Goal: Task Accomplishment & Management: Use online tool/utility

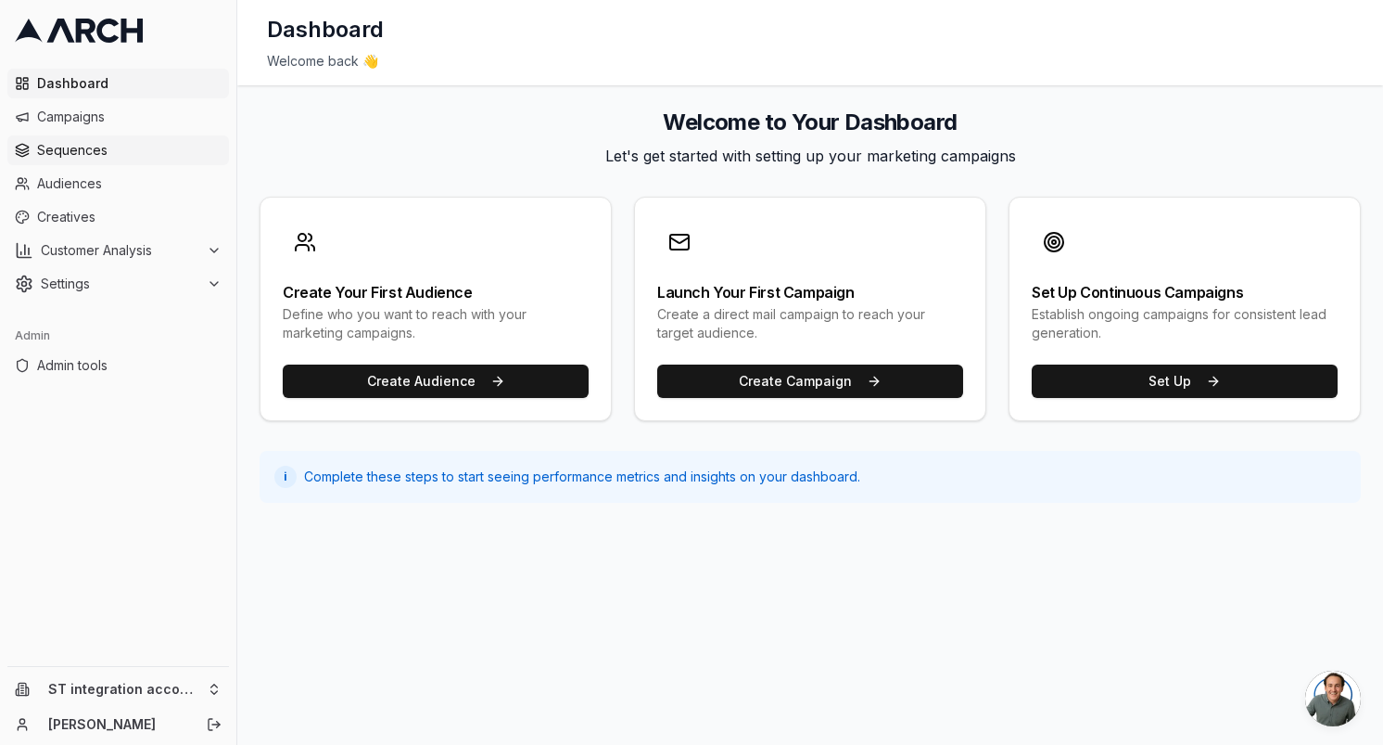
click at [114, 162] on link "Sequences" at bounding box center [118, 150] width 222 height 30
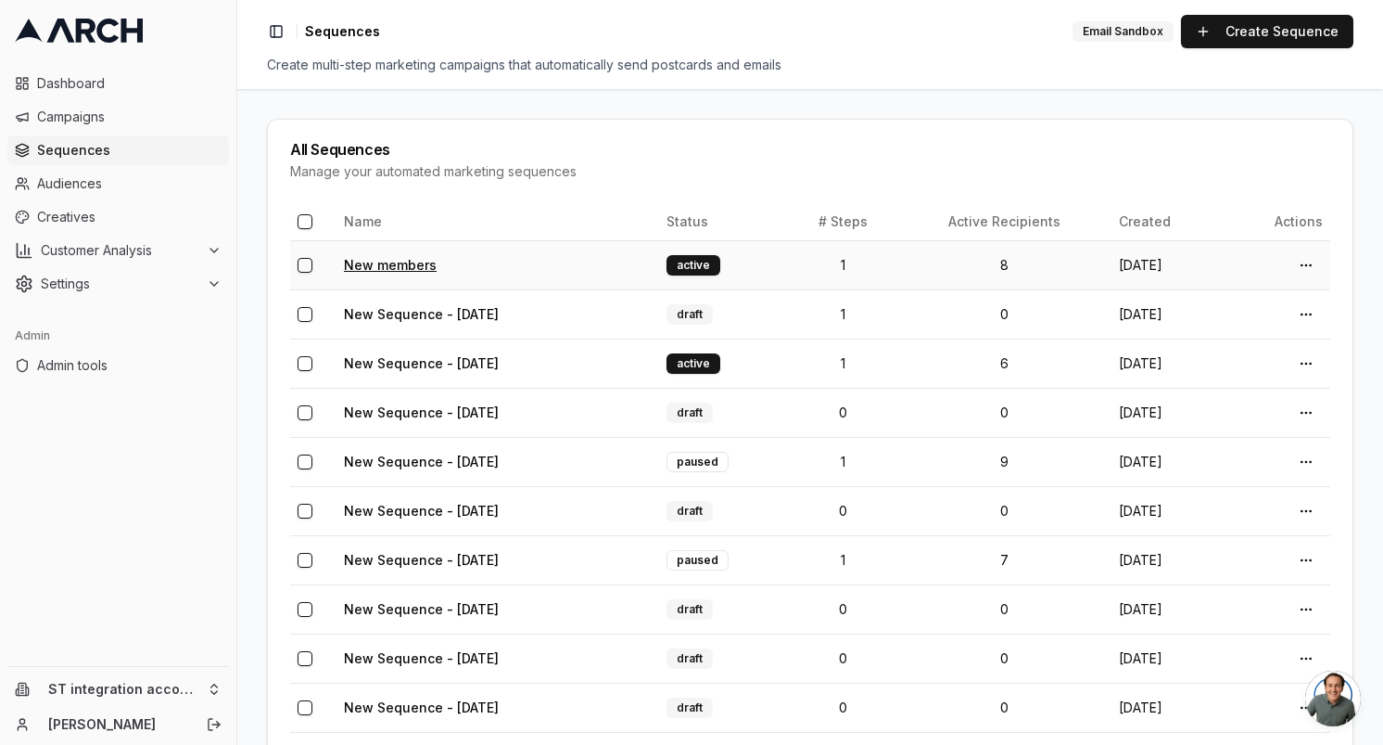
click at [394, 267] on link "New members" at bounding box center [390, 265] width 93 height 16
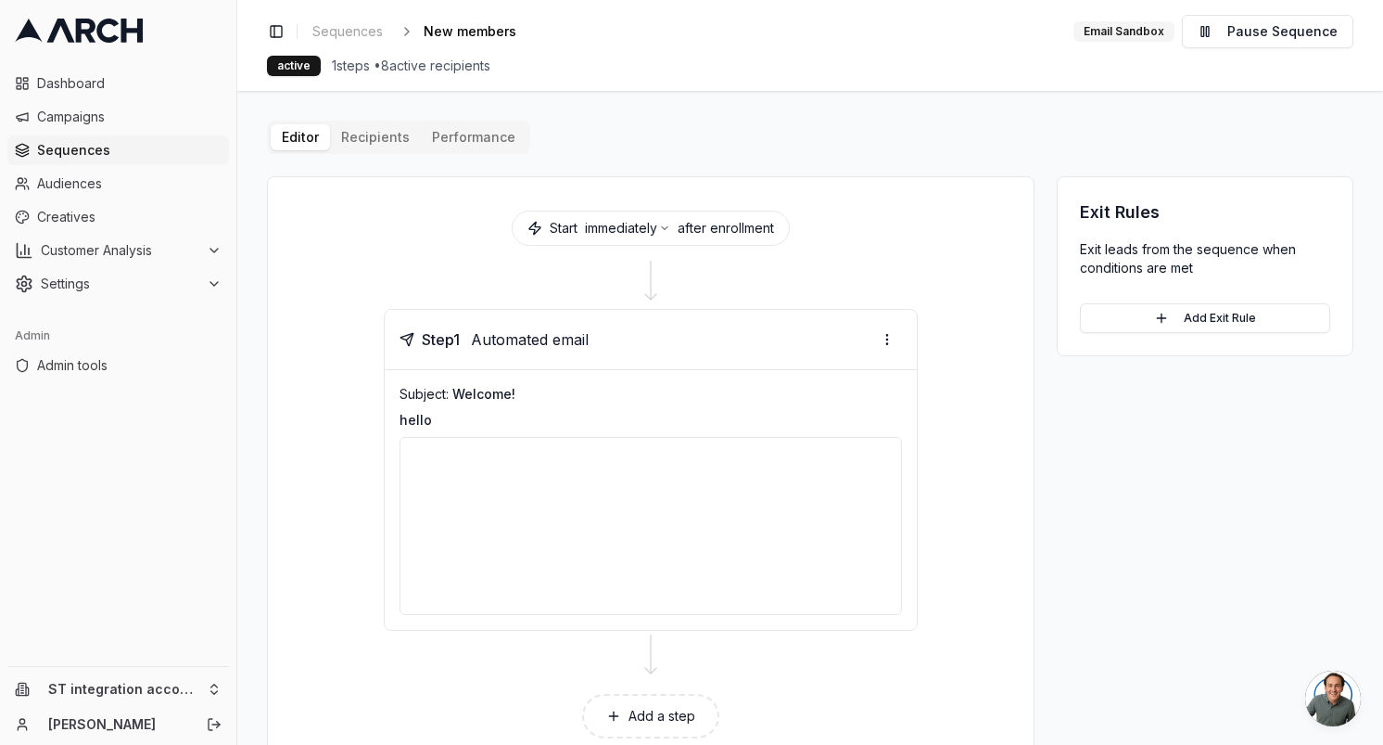
click at [382, 142] on div "Editor Recipients Performance Start immediately after enrollment Step 1 Automat…" at bounding box center [810, 447] width 1087 height 652
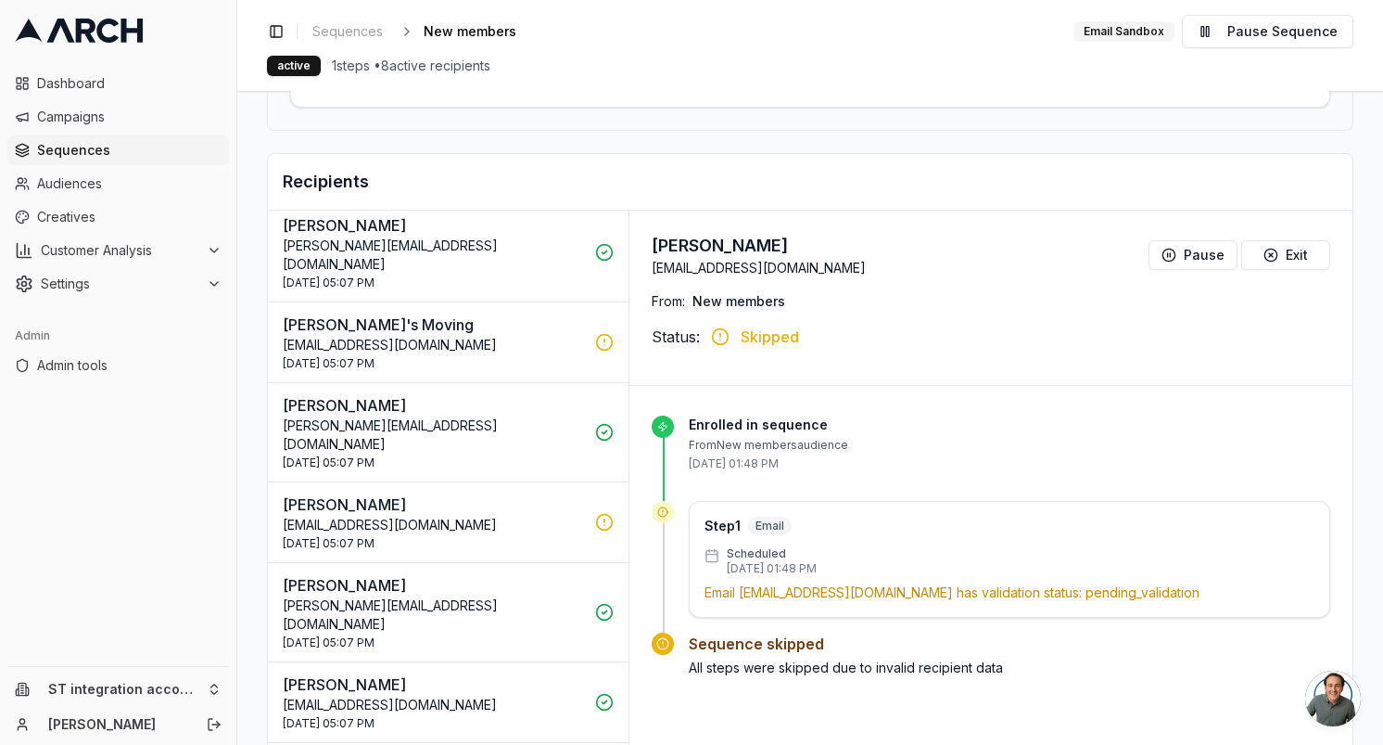
scroll to position [310, 0]
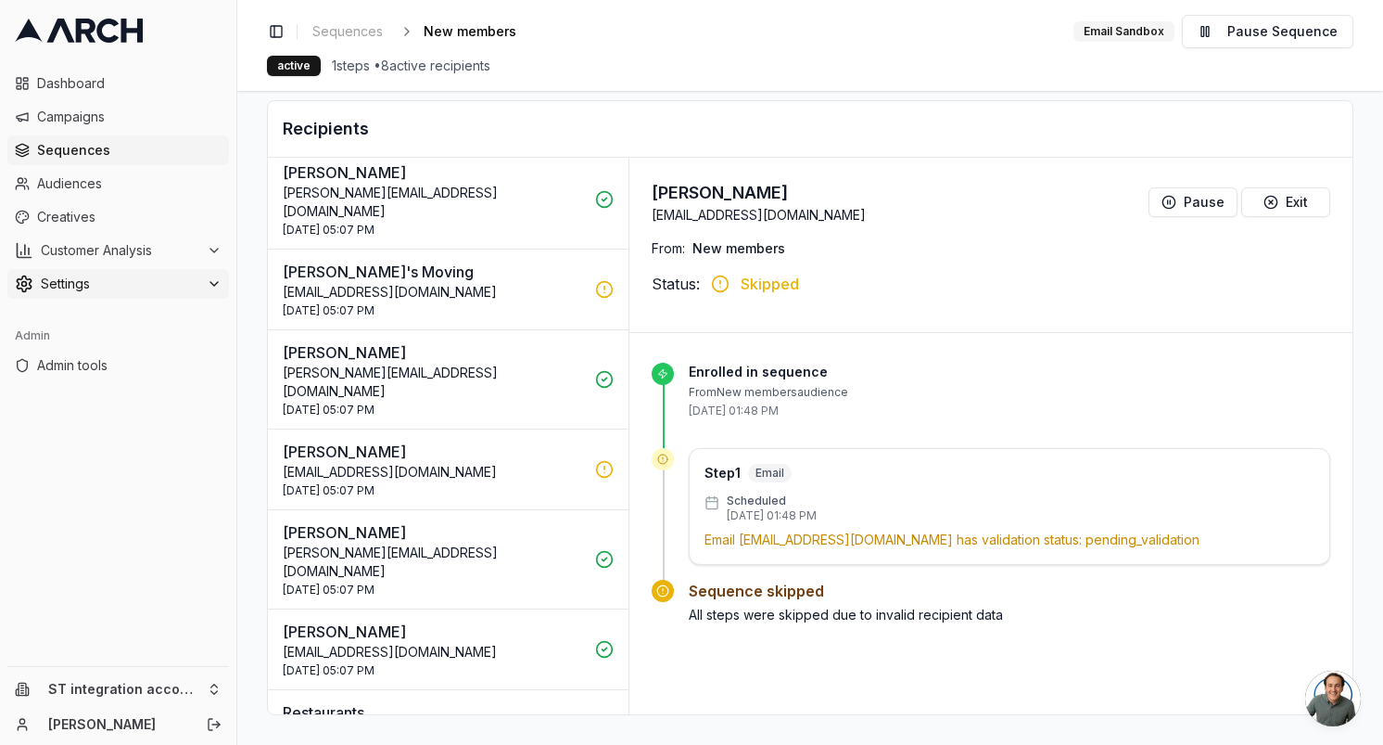
click at [128, 286] on span "Settings" at bounding box center [120, 283] width 159 height 19
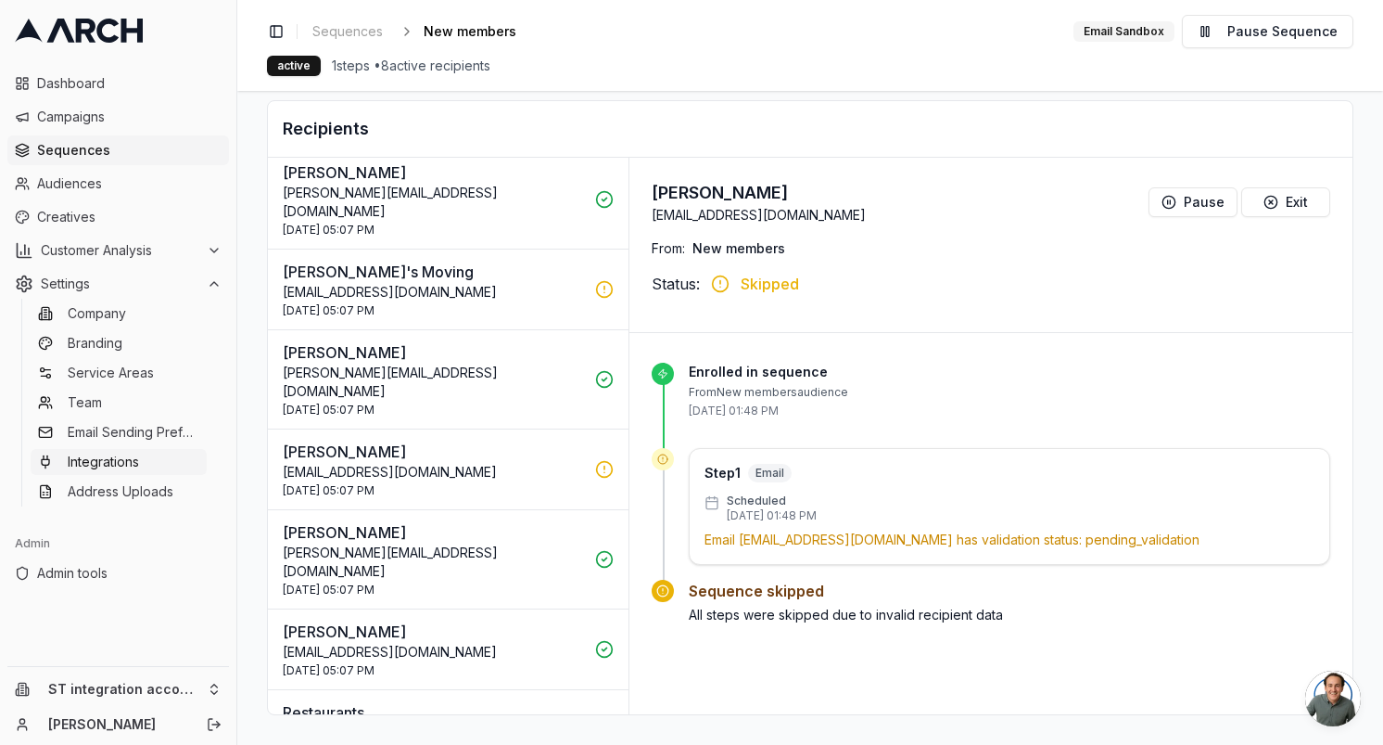
click at [121, 459] on span "Integrations" at bounding box center [103, 461] width 71 height 19
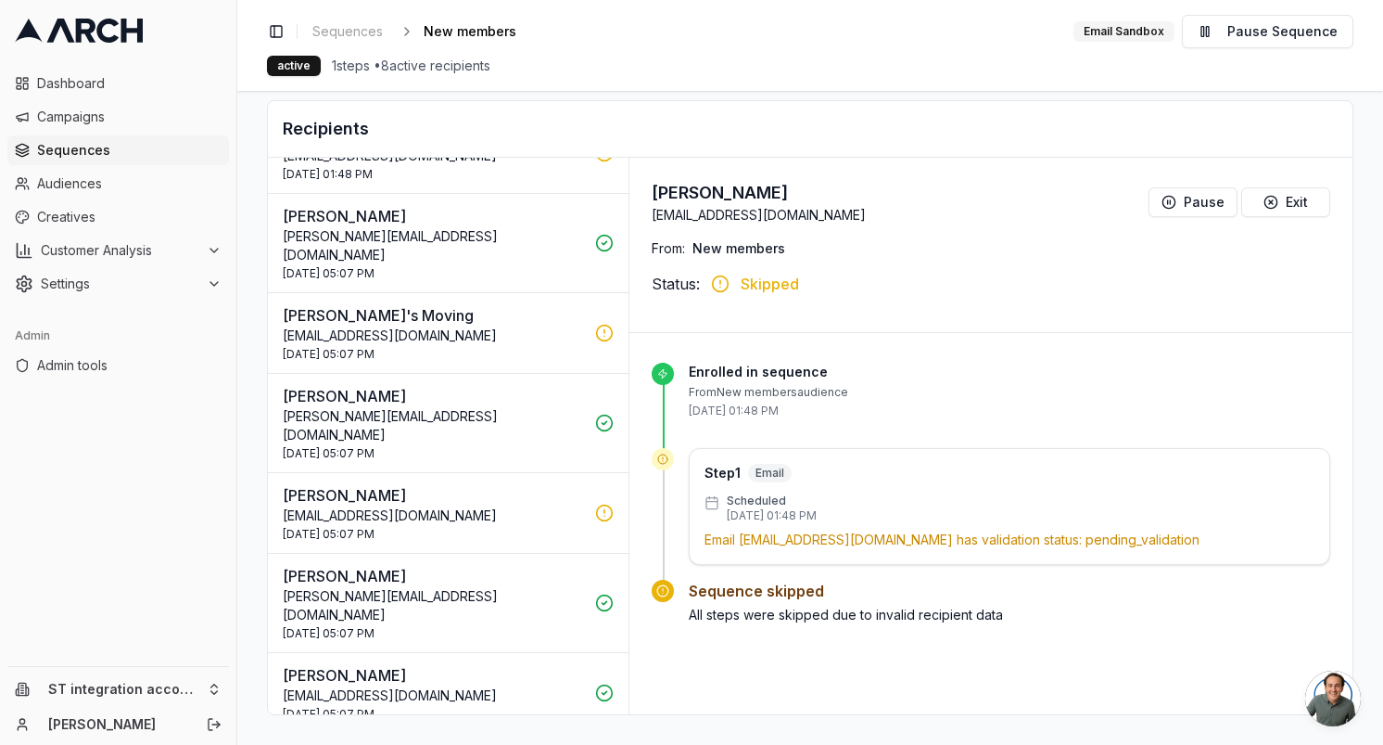
scroll to position [88, 0]
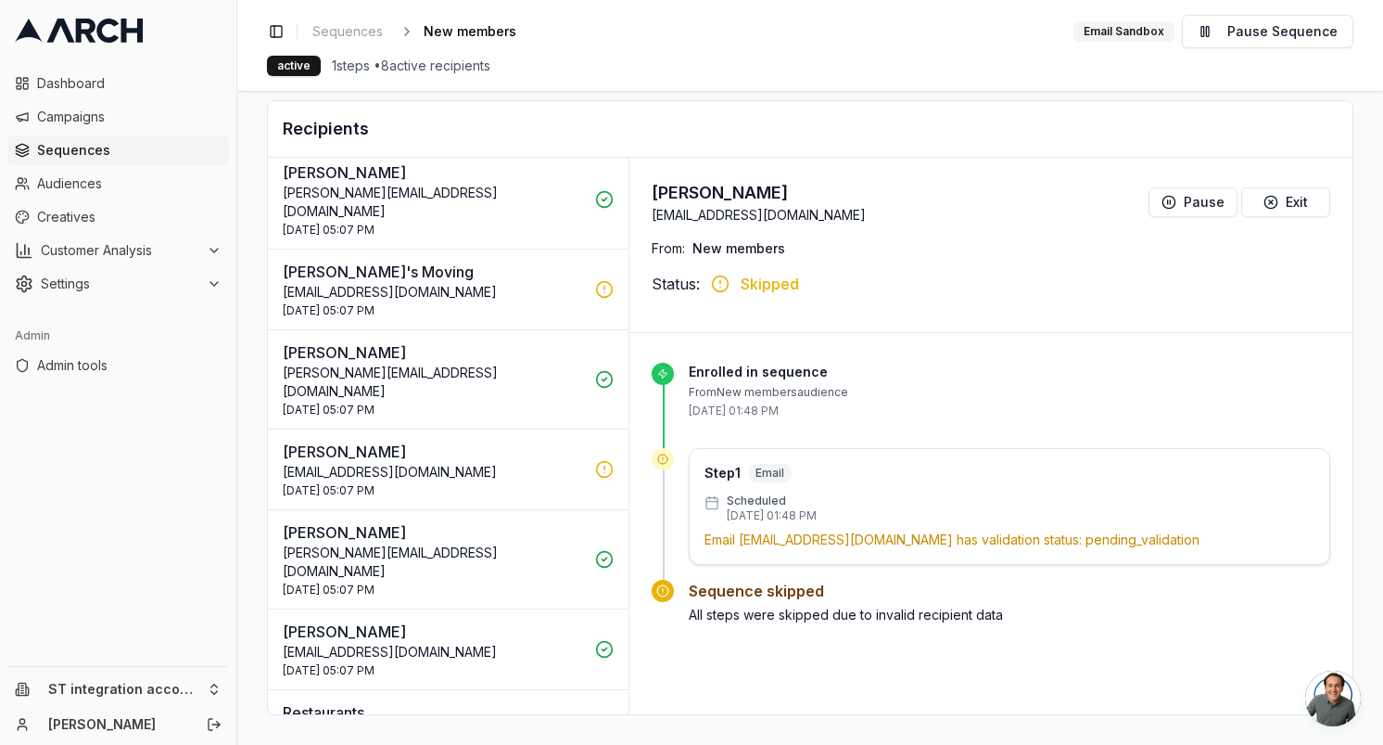
click at [504, 363] on p "[PERSON_NAME][EMAIL_ADDRESS][DOMAIN_NAME]" at bounding box center [433, 381] width 301 height 37
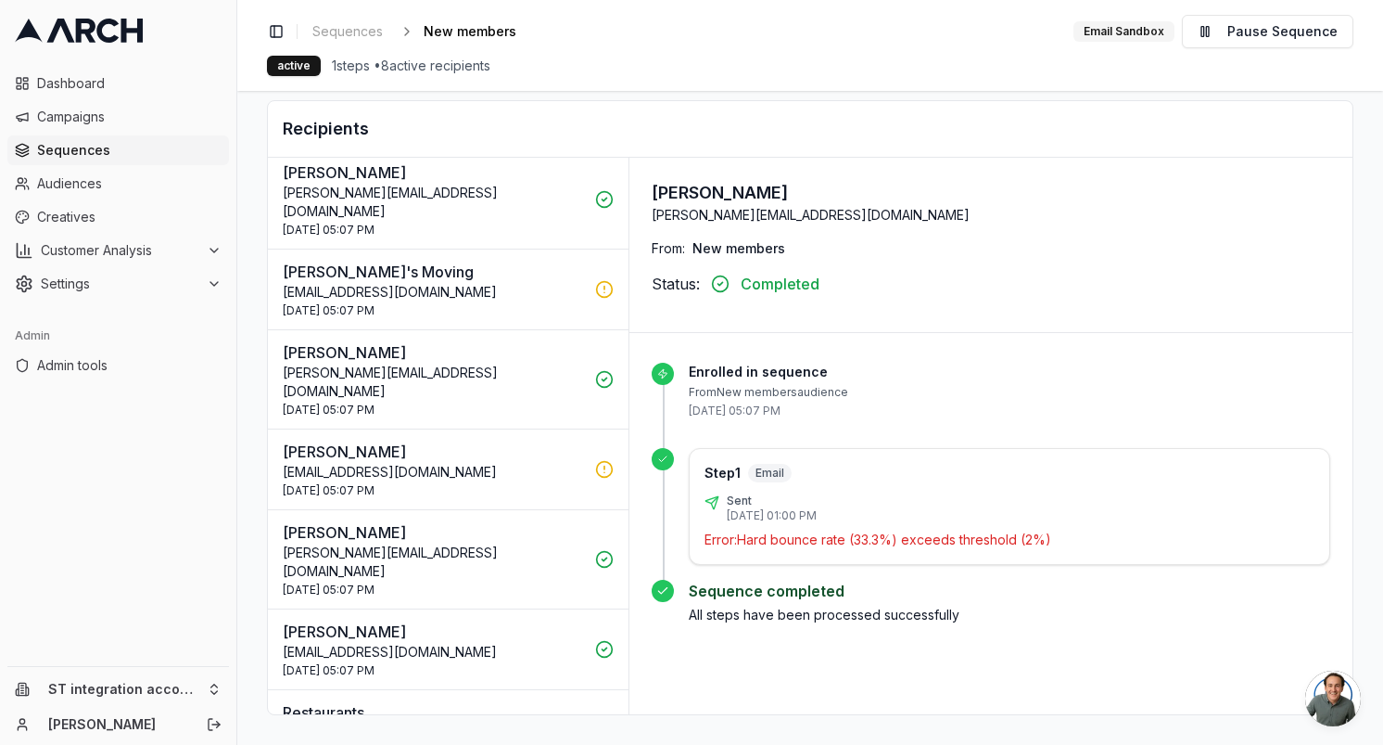
click at [504, 363] on p "[PERSON_NAME][EMAIL_ADDRESS][DOMAIN_NAME]" at bounding box center [433, 381] width 301 height 37
click at [463, 463] on p "[EMAIL_ADDRESS][DOMAIN_NAME]" at bounding box center [433, 472] width 301 height 19
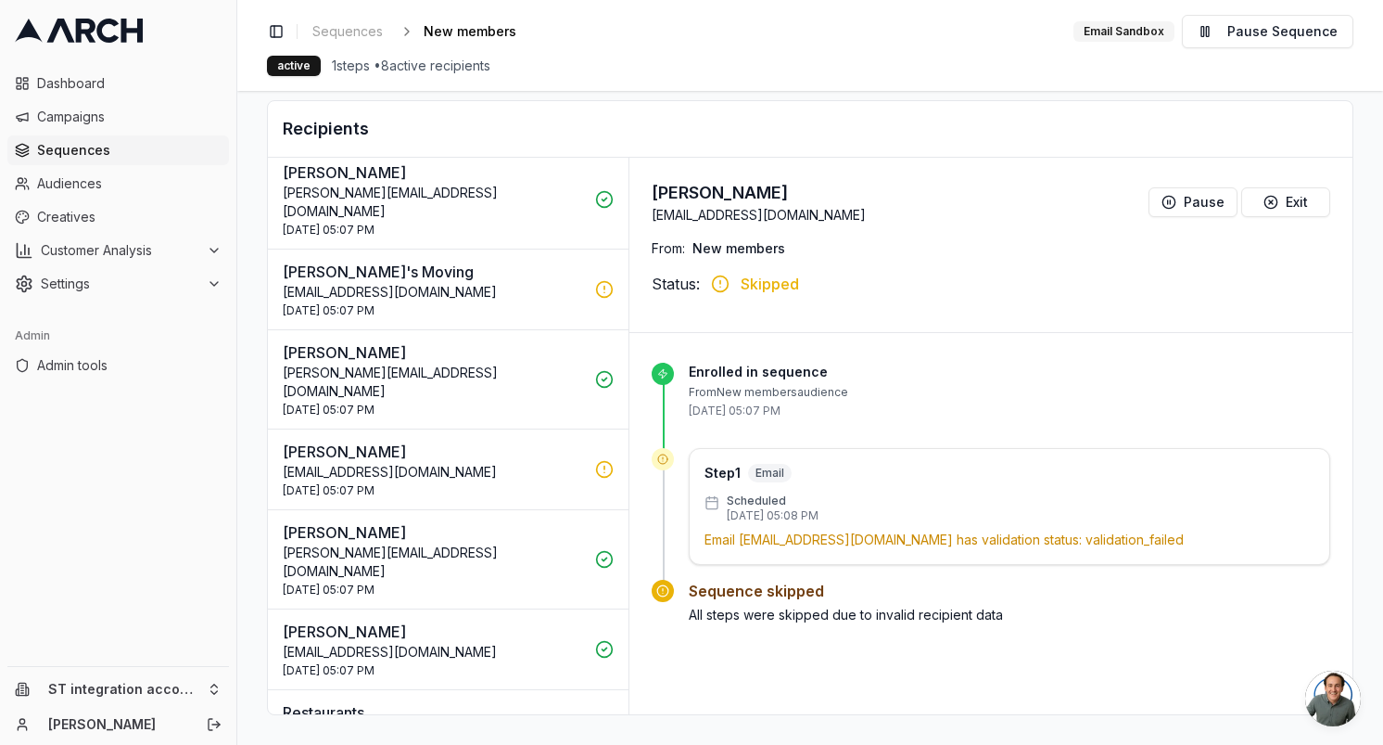
click at [498, 363] on p "[PERSON_NAME][EMAIL_ADDRESS][DOMAIN_NAME]" at bounding box center [433, 381] width 301 height 37
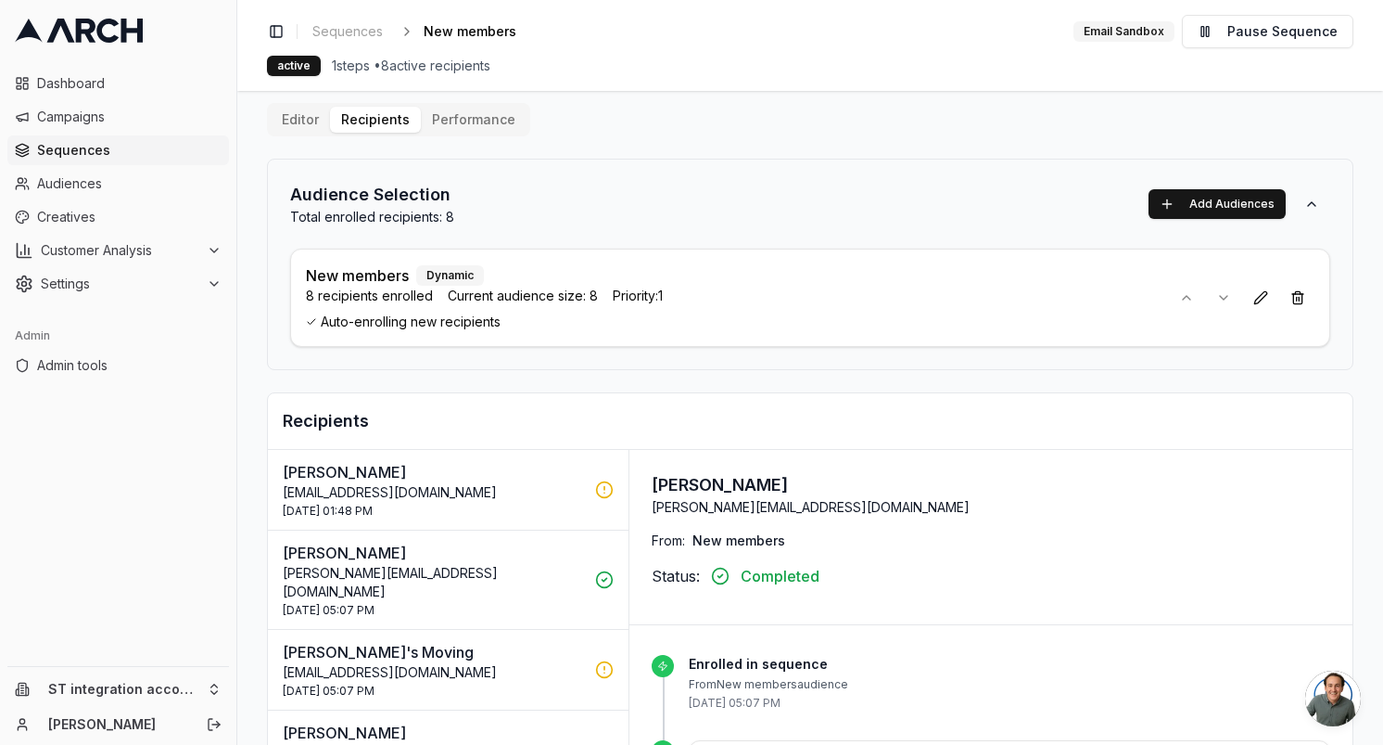
scroll to position [0, 0]
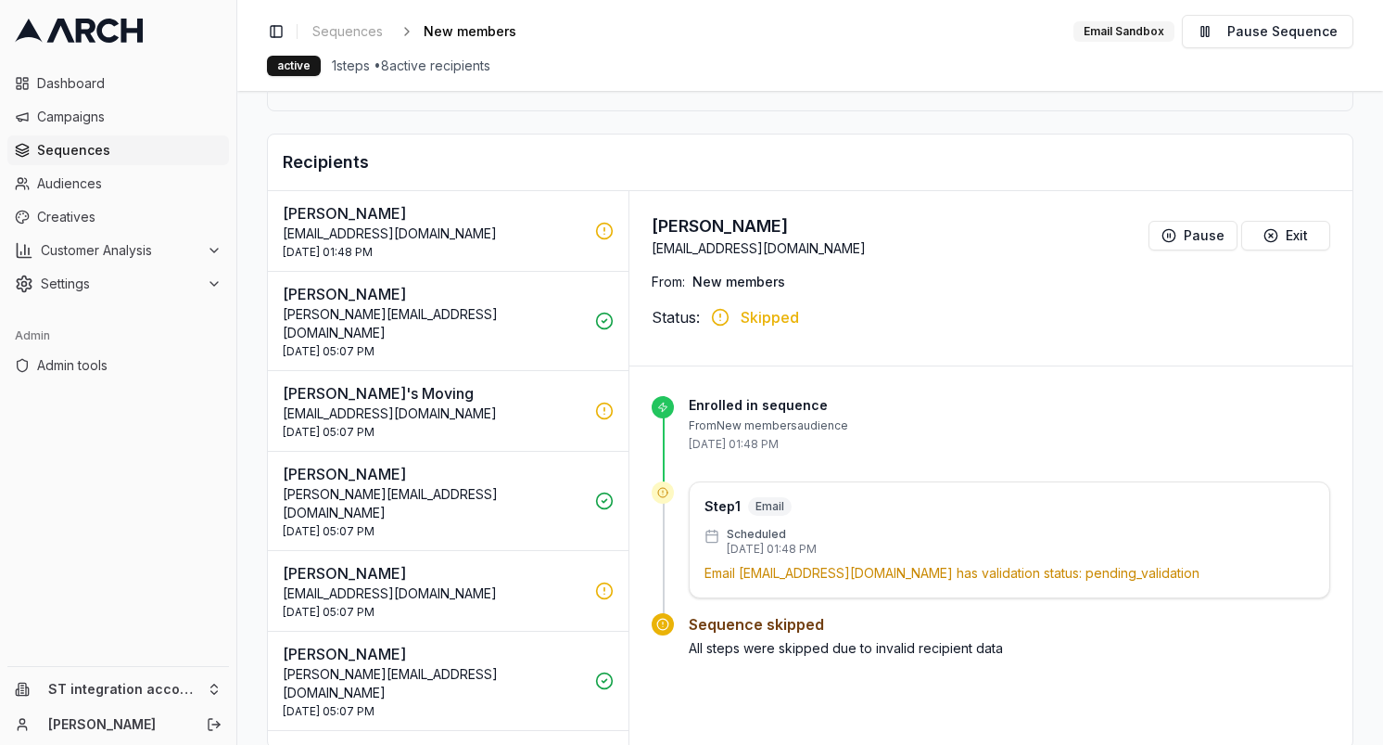
scroll to position [310, 0]
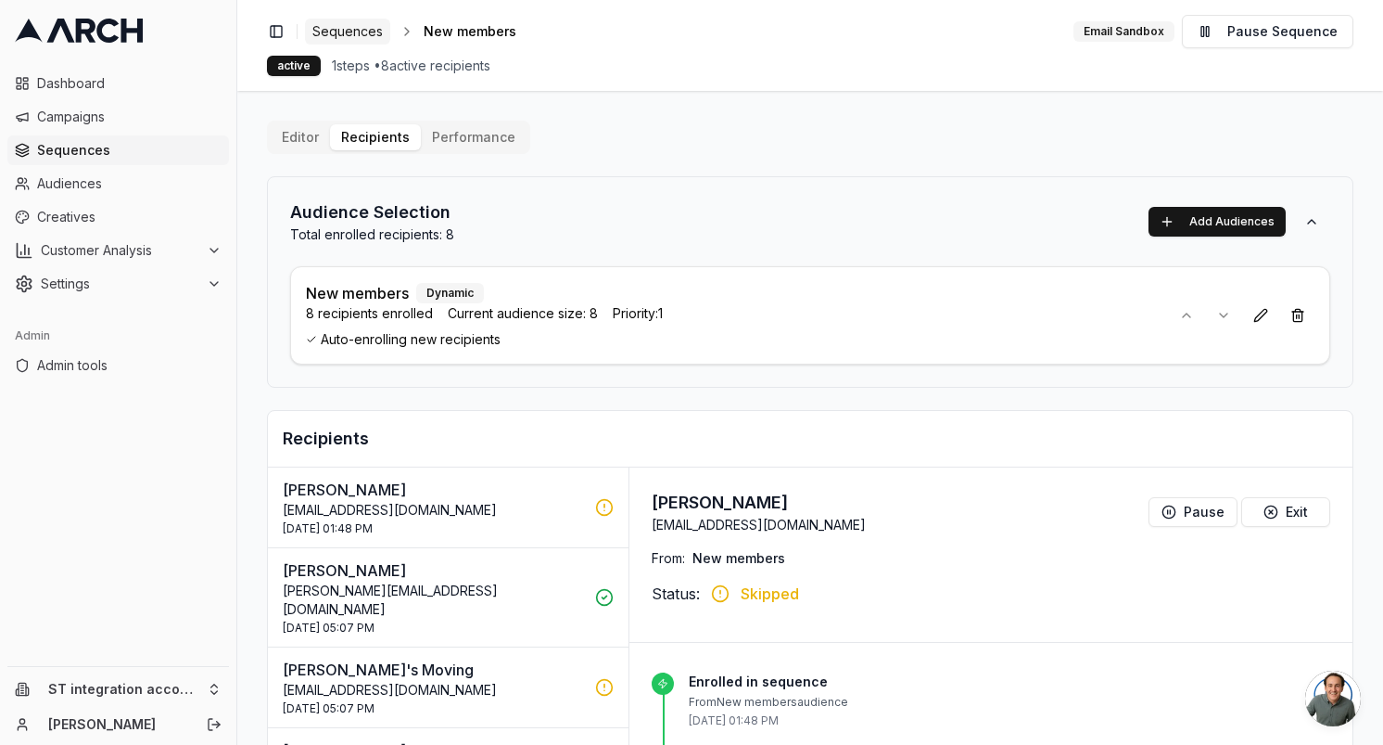
click at [353, 41] on link "Sequences" at bounding box center [347, 32] width 85 height 26
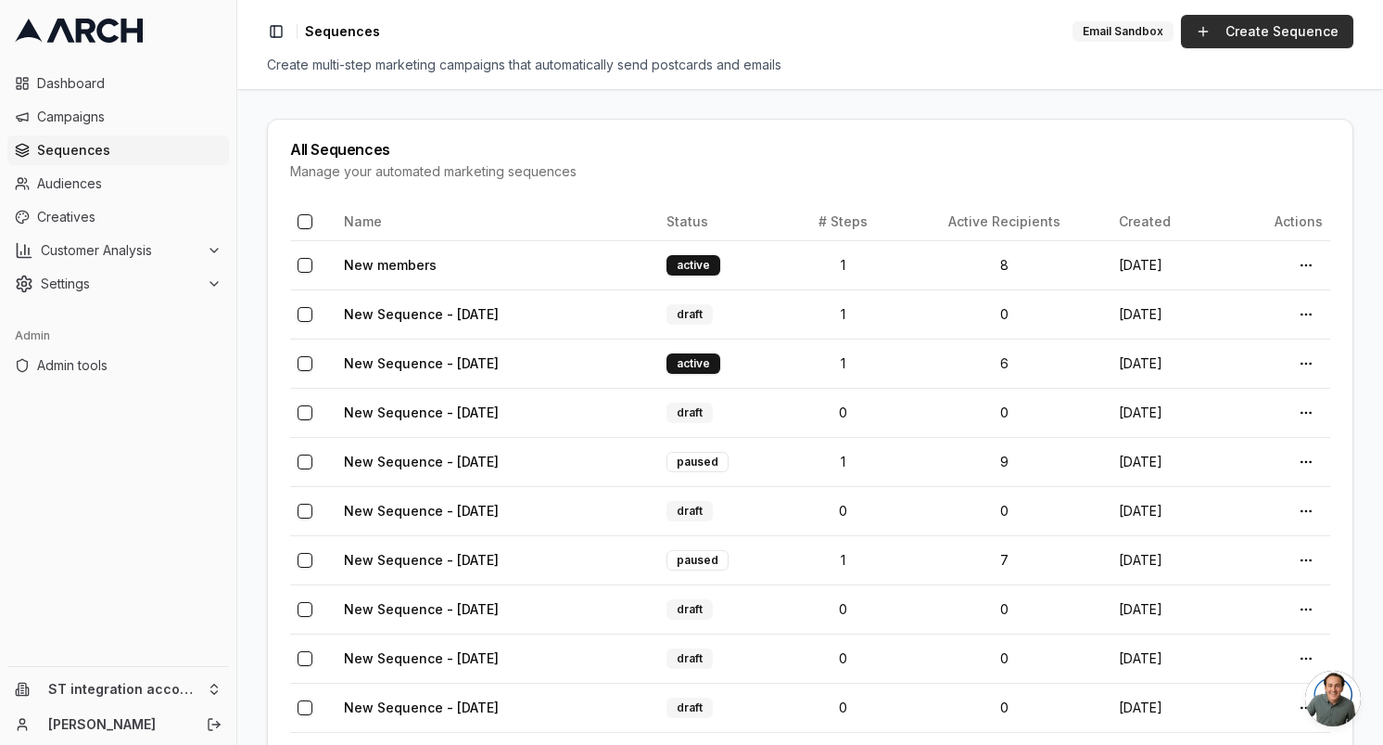
click at [1305, 26] on link "Create Sequence" at bounding box center [1267, 31] width 172 height 33
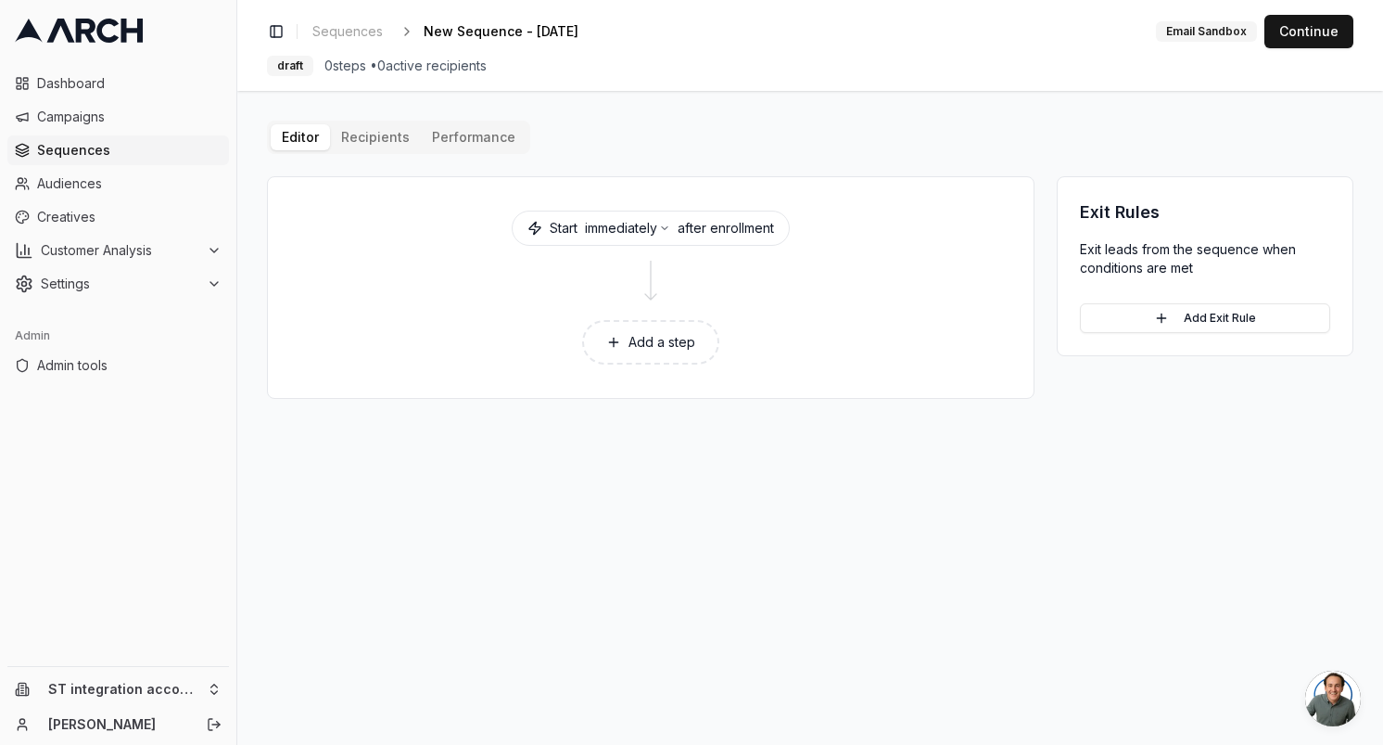
click at [614, 336] on icon at bounding box center [613, 342] width 15 height 15
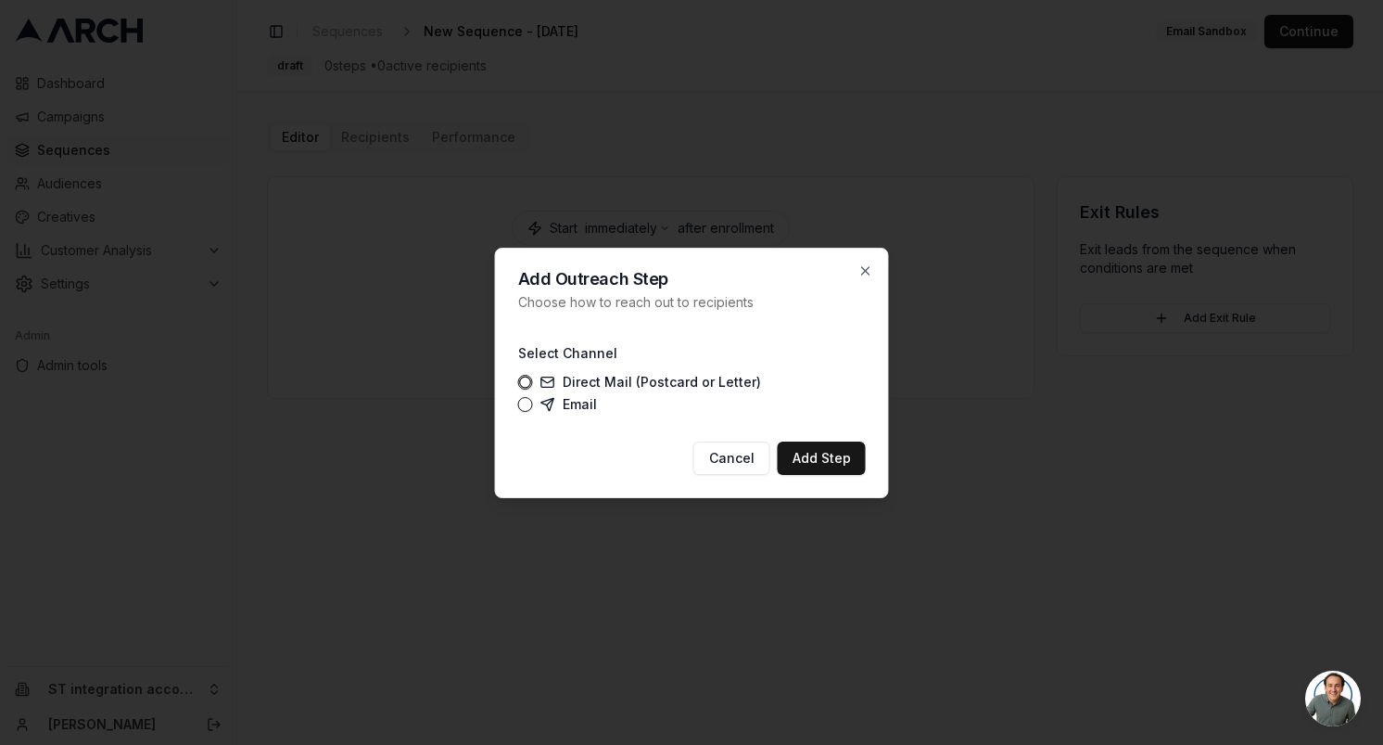
click at [565, 401] on label "Email" at bounding box center [569, 404] width 57 height 15
click at [533, 401] on button "Email" at bounding box center [525, 404] width 15 height 15
click at [815, 477] on div "Add Outreach Step Choose how to reach out to recipients Select Channel Direct M…" at bounding box center [692, 373] width 394 height 250
click at [820, 465] on button "Add Step" at bounding box center [822, 457] width 88 height 33
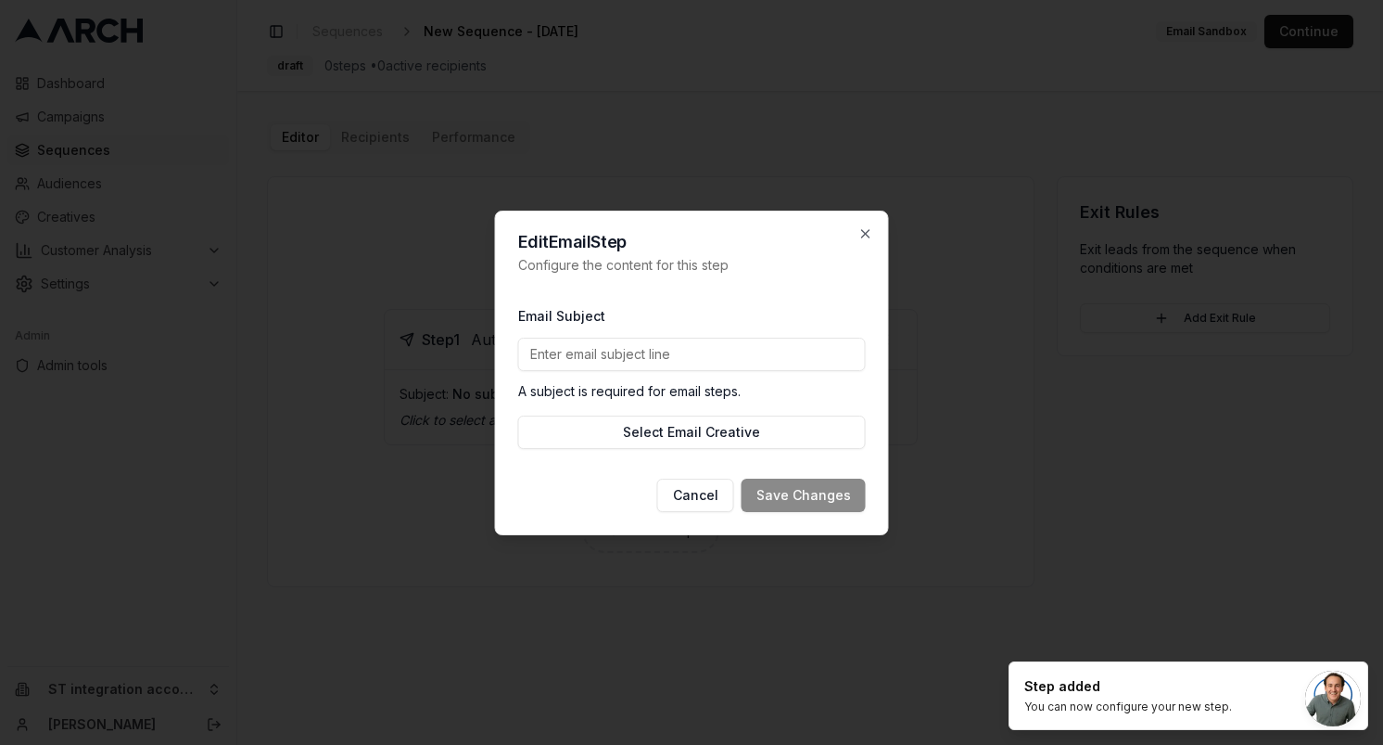
click at [646, 358] on input "Email Subject" at bounding box center [692, 354] width 348 height 33
type input "Test email"
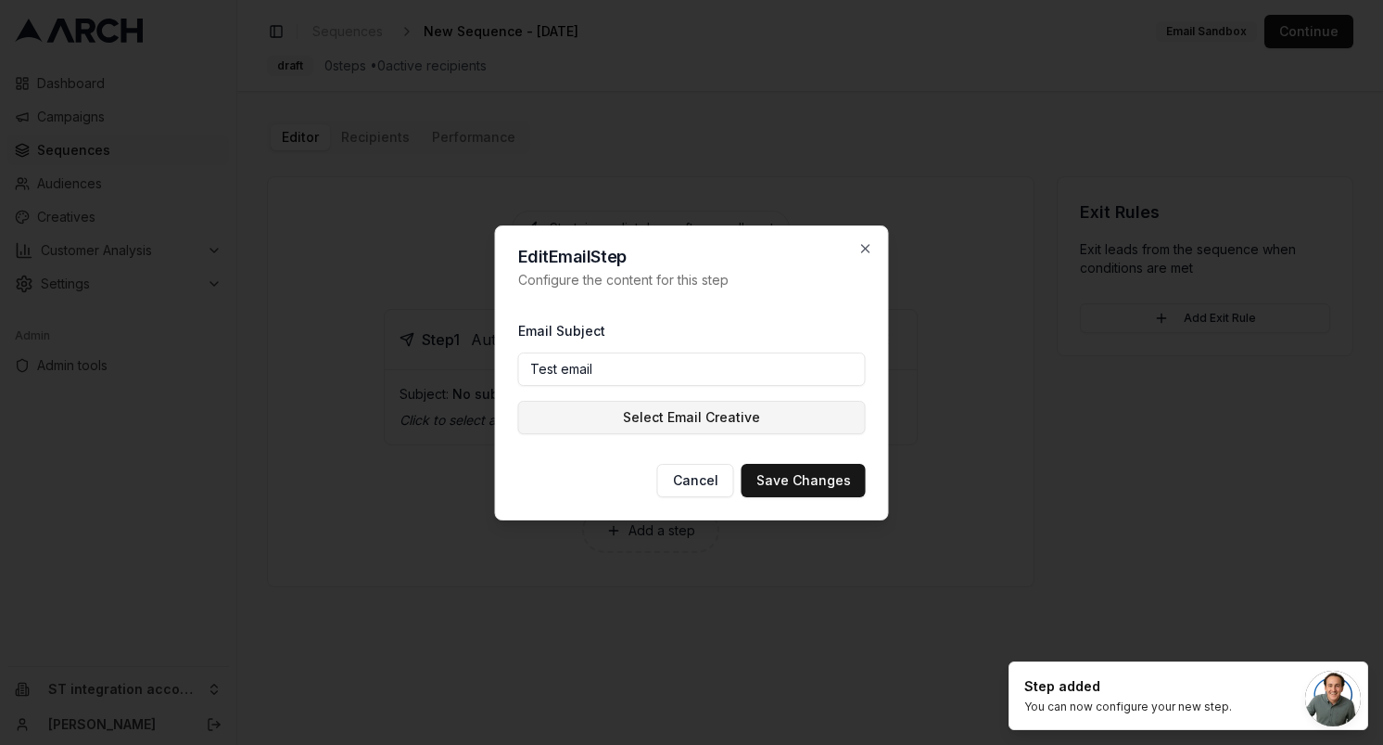
click at [660, 417] on button "Select Email Creative" at bounding box center [692, 417] width 348 height 33
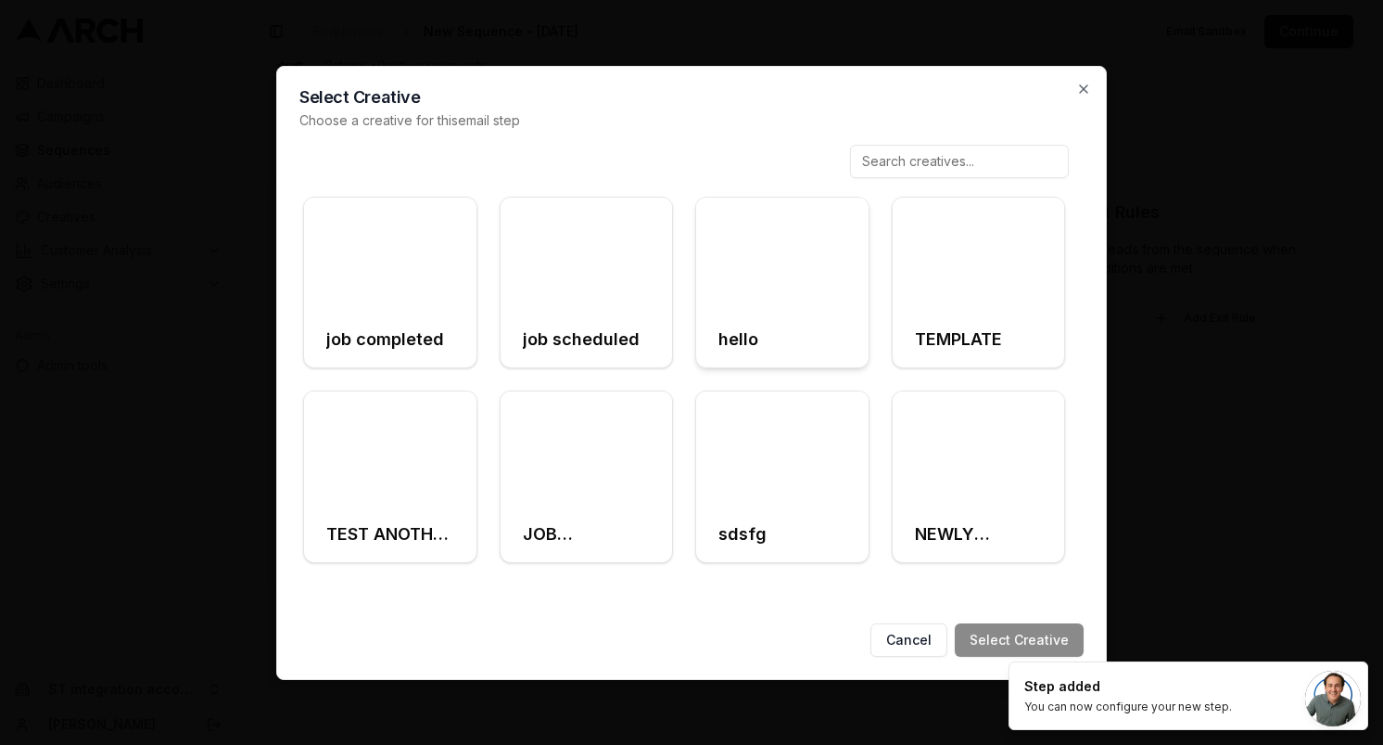
click at [734, 306] on div at bounding box center [782, 254] width 172 height 115
click at [982, 645] on button "Select Creative" at bounding box center [1019, 639] width 129 height 33
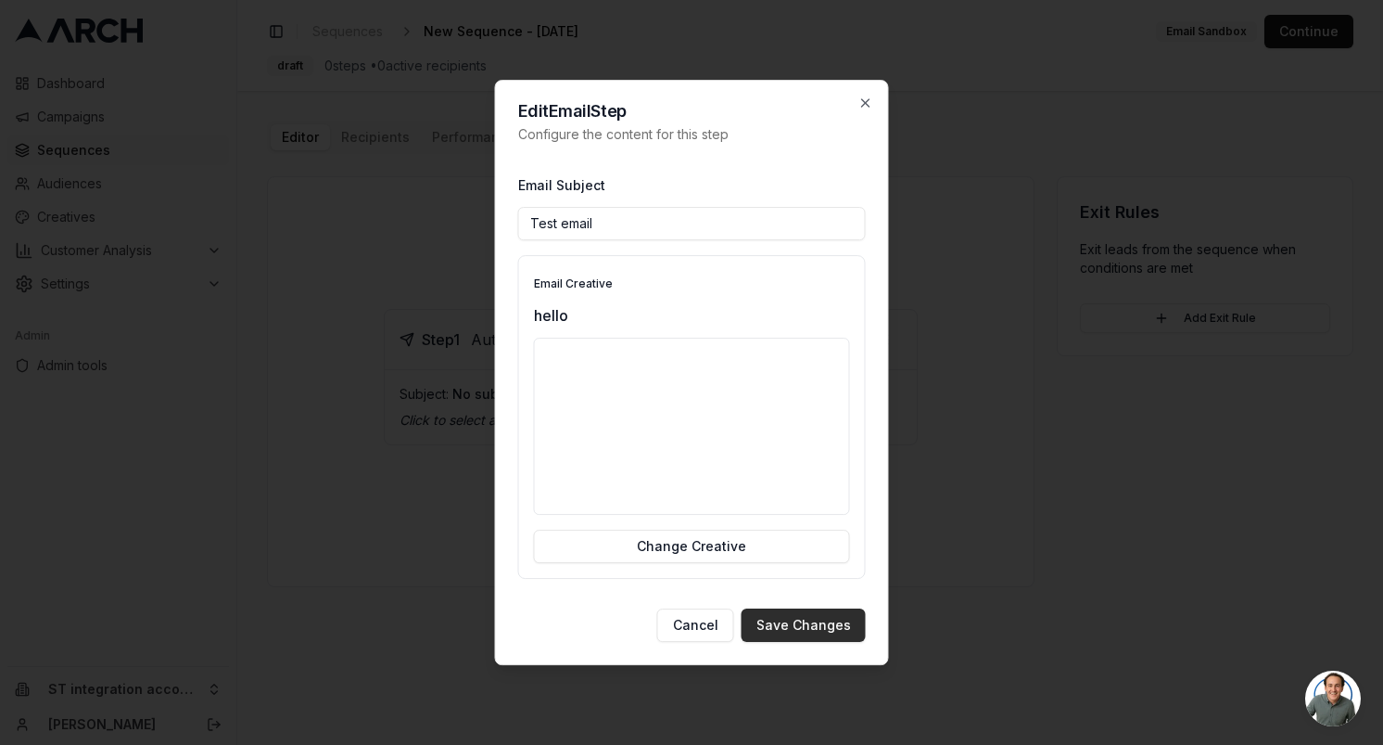
click at [790, 629] on button "Save Changes" at bounding box center [804, 624] width 124 height 33
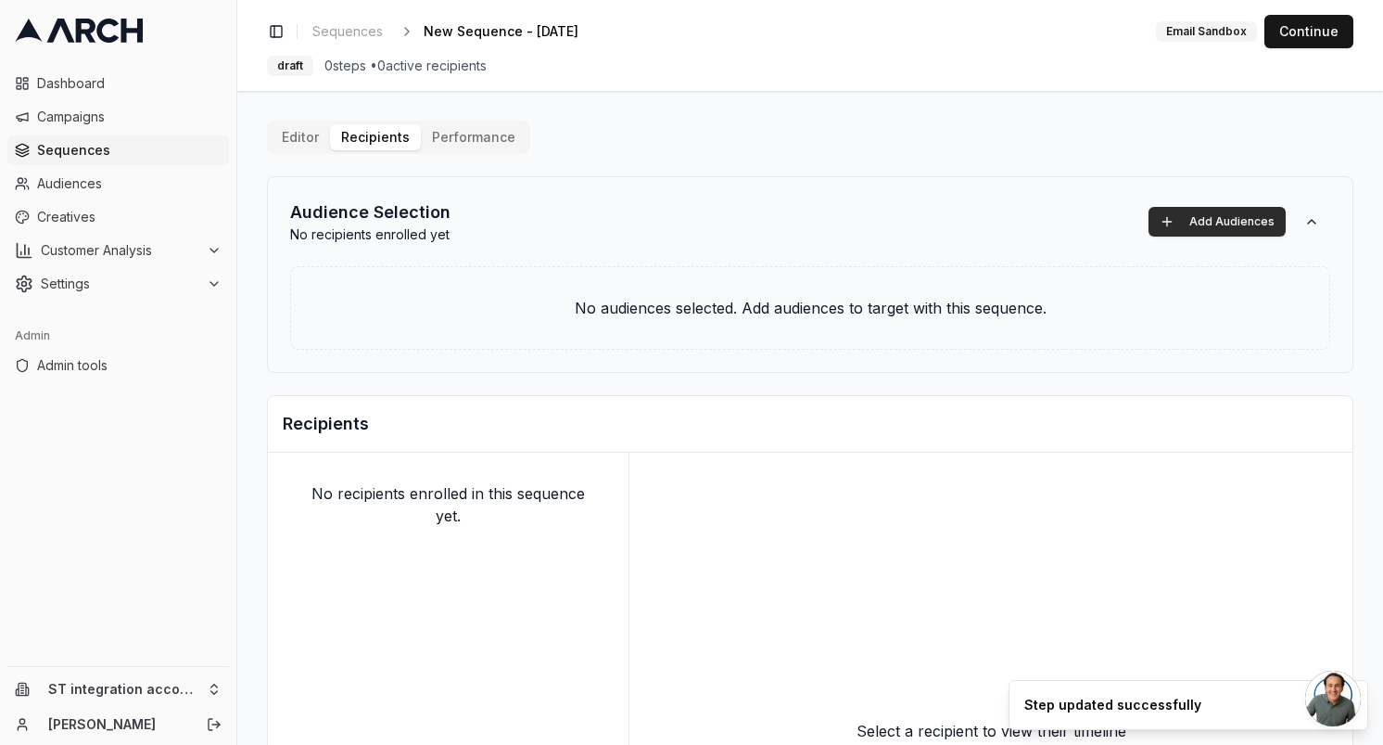
click at [1201, 218] on button "Add Audiences" at bounding box center [1217, 222] width 137 height 30
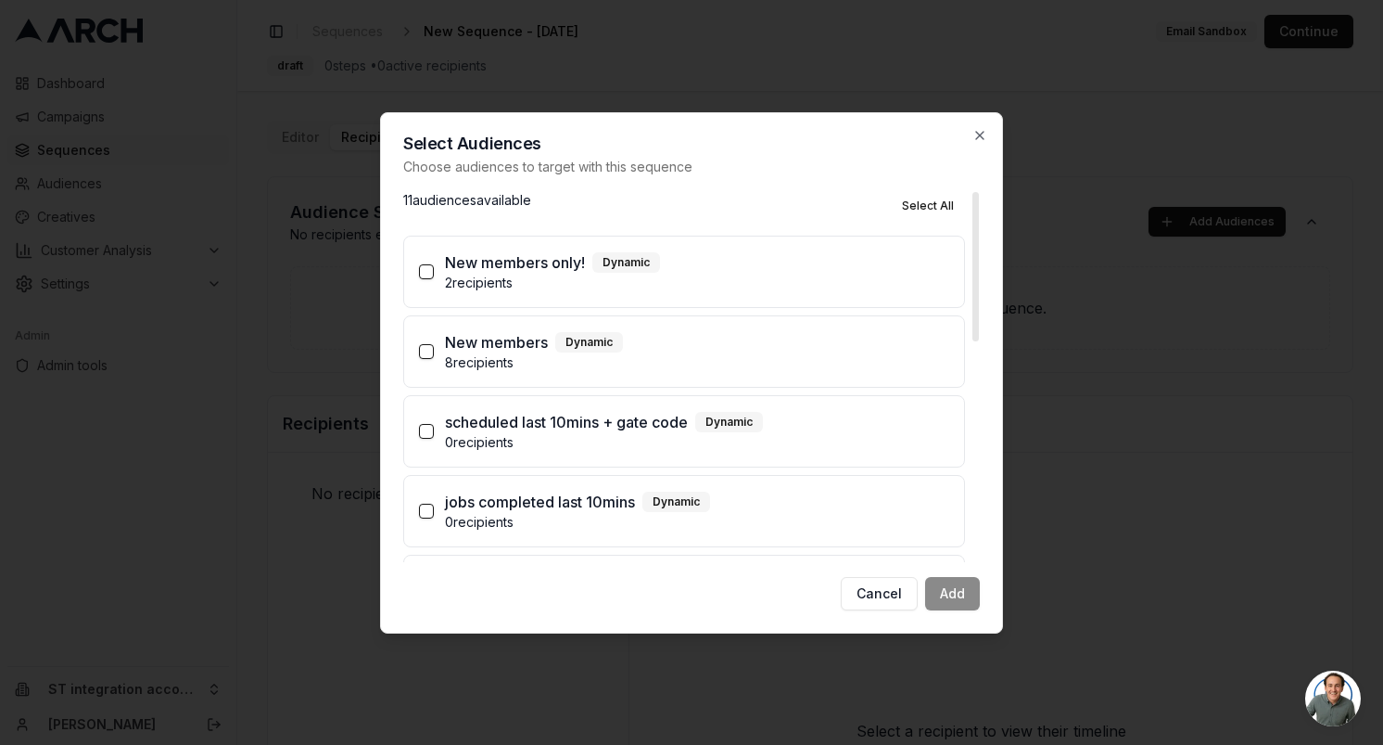
click at [701, 274] on p "2 recipients" at bounding box center [697, 283] width 504 height 19
click at [434, 274] on button "New members only! Dynamic 2 recipients" at bounding box center [426, 271] width 15 height 15
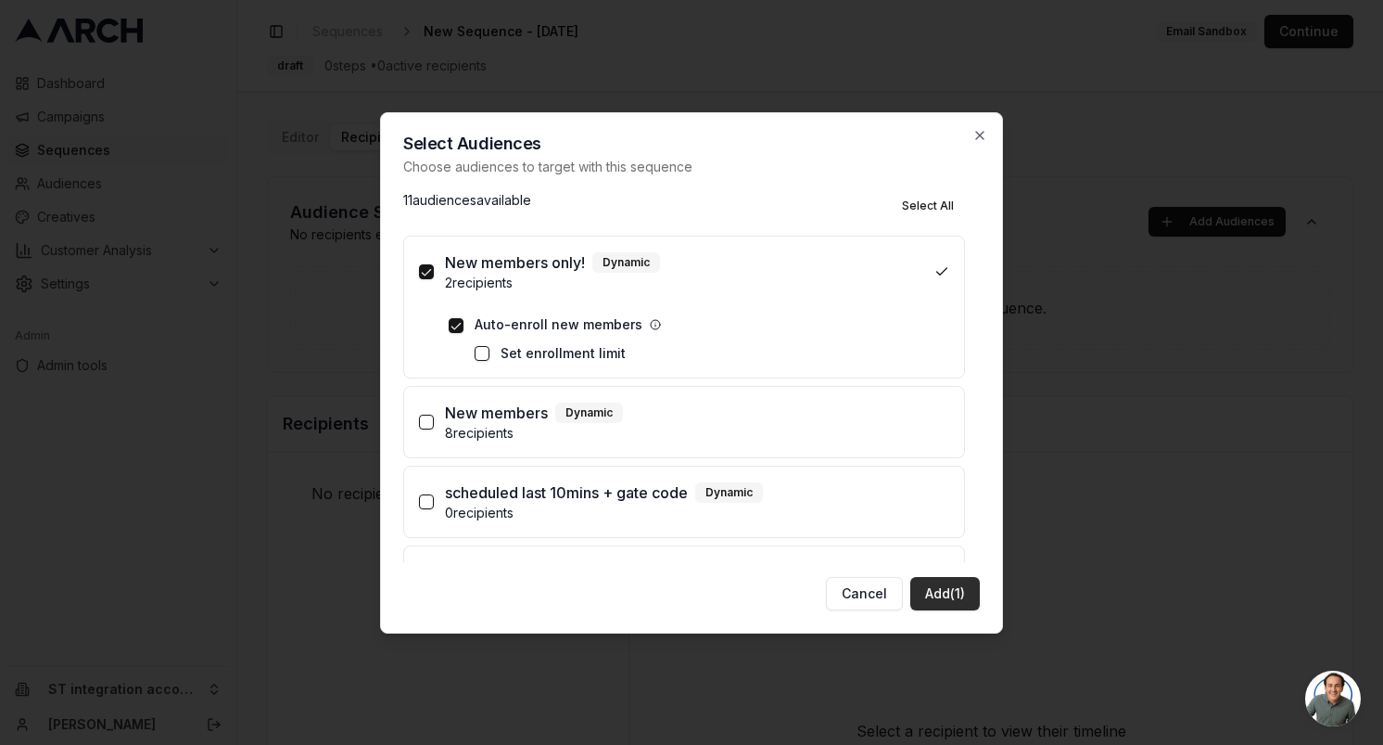
click at [930, 583] on button "Add (1)" at bounding box center [946, 593] width 70 height 33
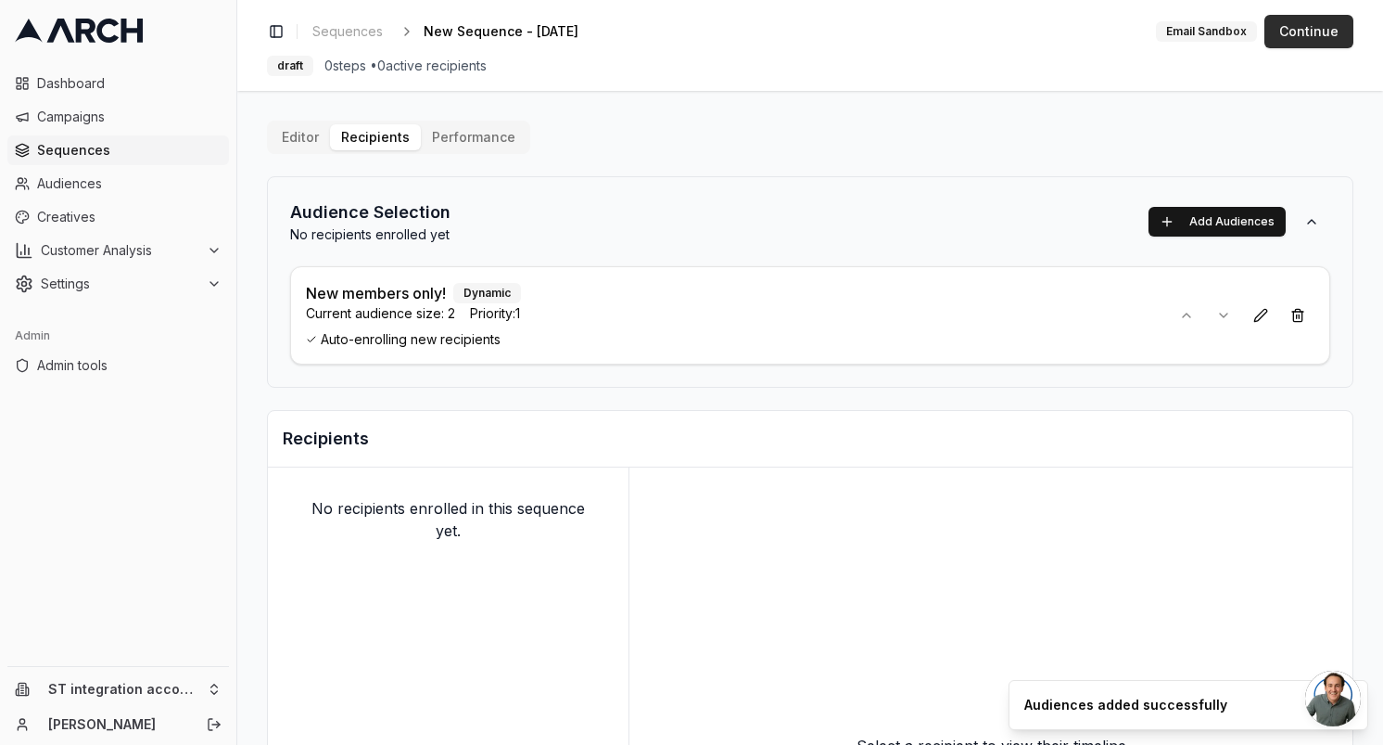
click at [1310, 37] on button "Continue" at bounding box center [1309, 31] width 89 height 33
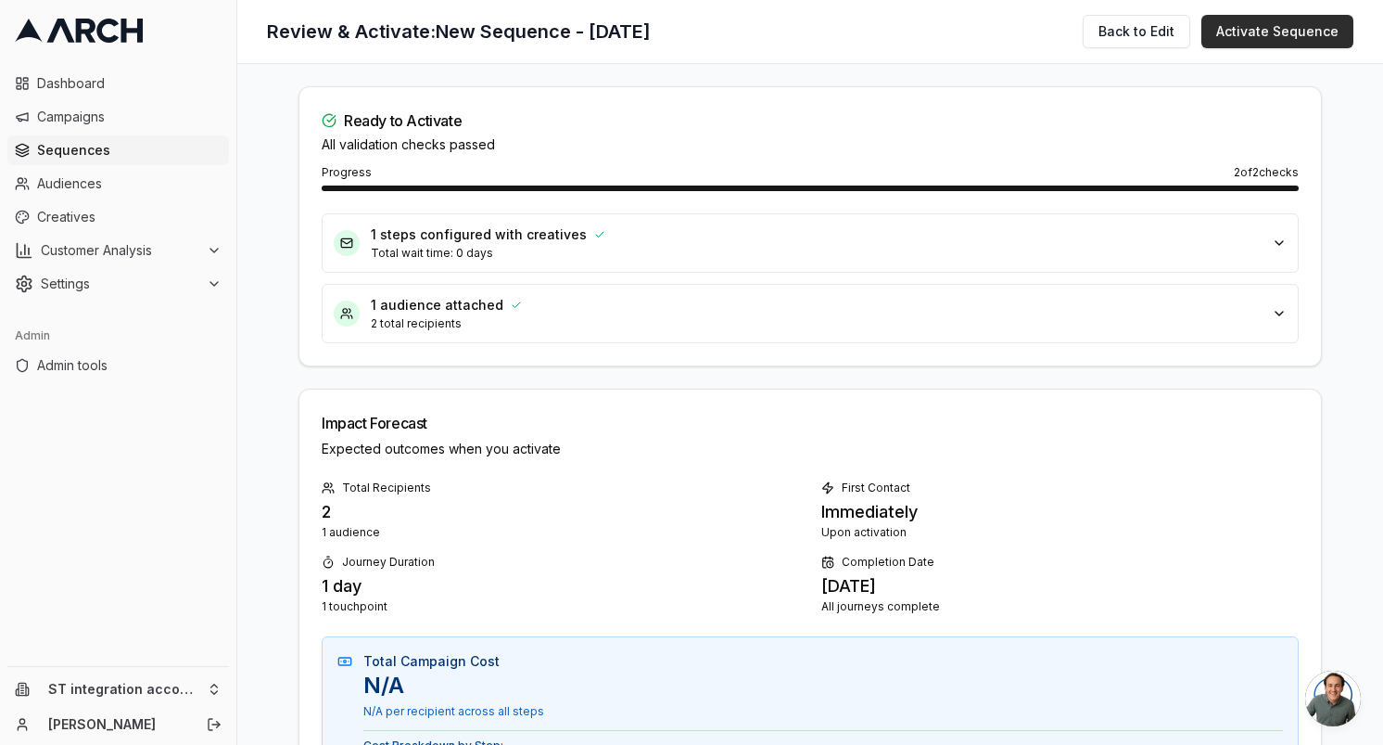
click at [1258, 34] on button "Activate Sequence" at bounding box center [1278, 31] width 152 height 33
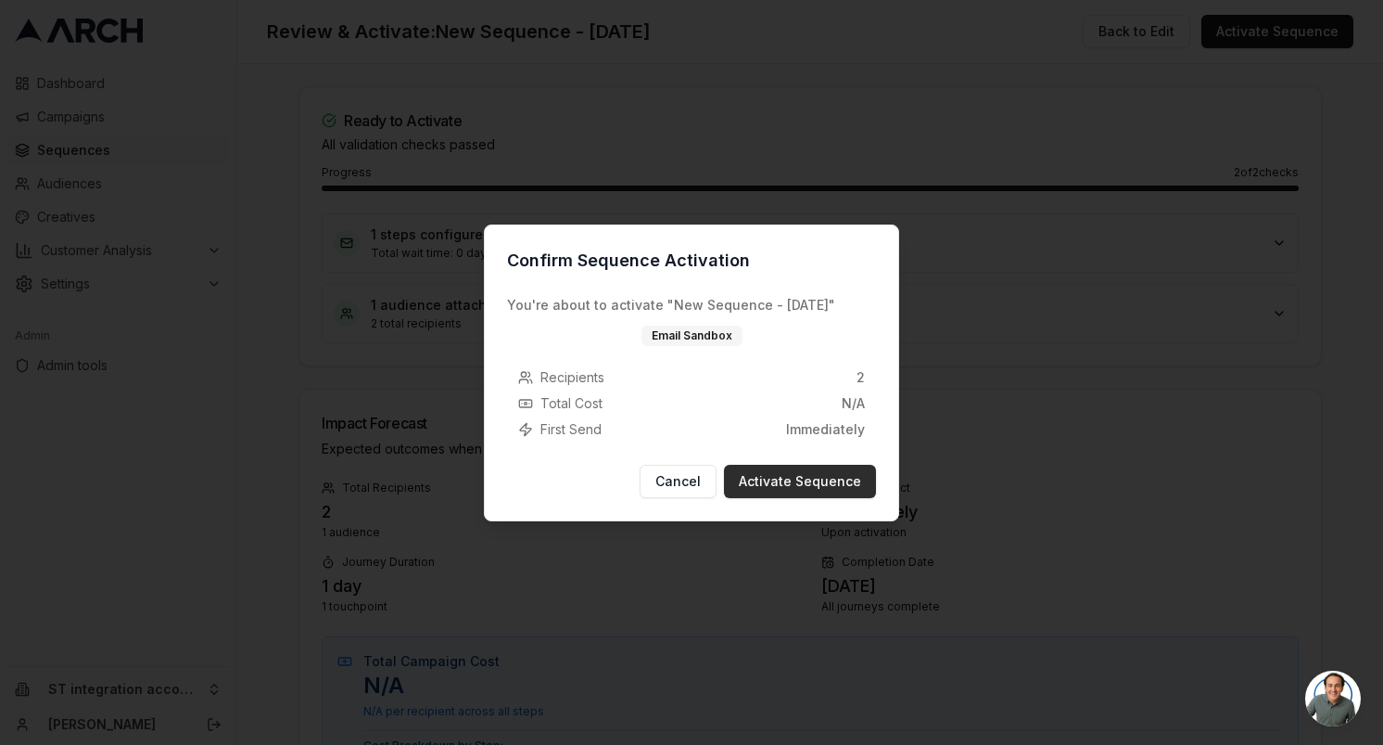
click at [796, 485] on button "Activate Sequence" at bounding box center [800, 481] width 152 height 33
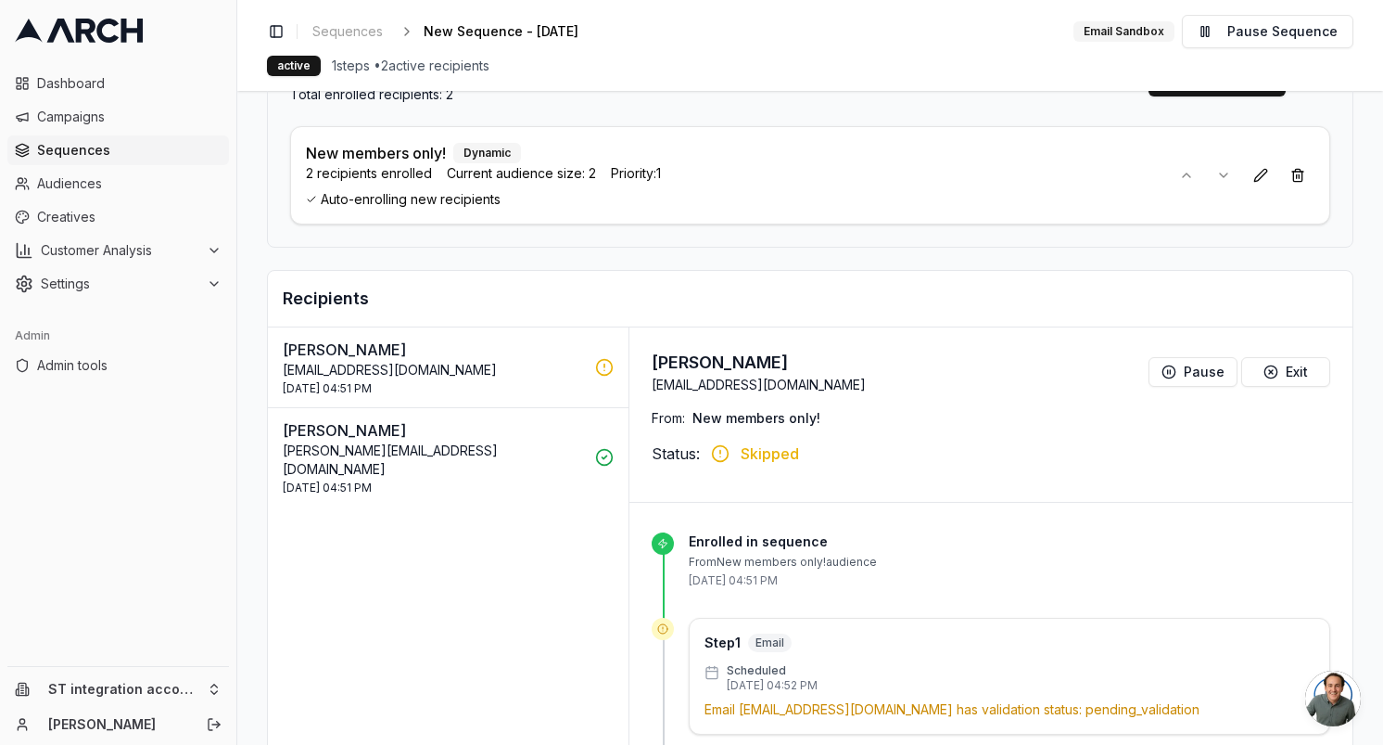
scroll to position [141, 0]
